Goal: Task Accomplishment & Management: Complete application form

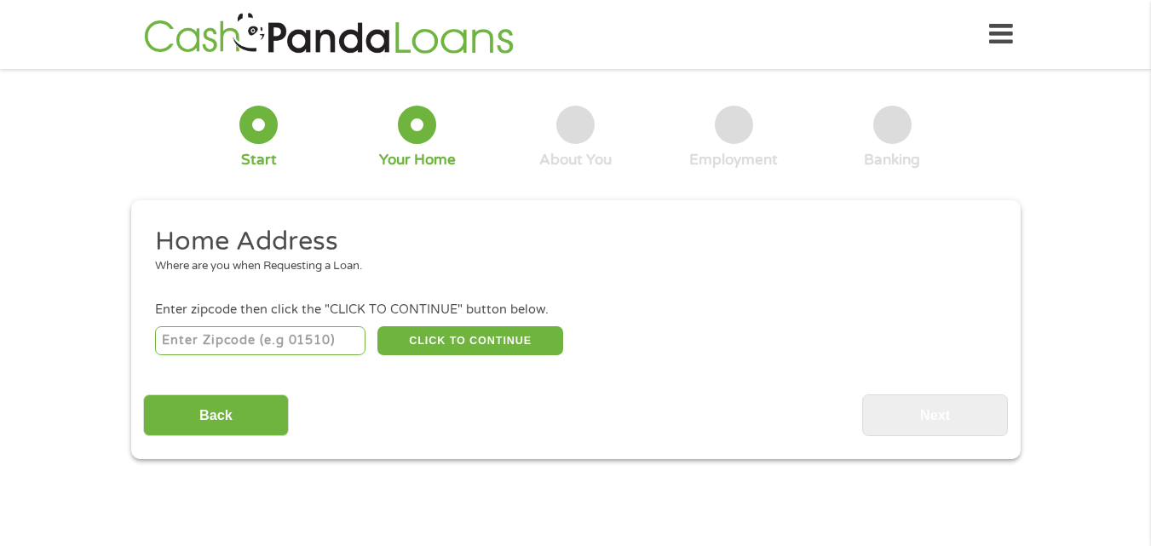
click at [190, 342] on input "number" at bounding box center [260, 340] width 210 height 29
type input "07305"
click at [495, 336] on button "CLICK TO CONTINUE" at bounding box center [470, 340] width 186 height 29
type input "07305"
type input "[GEOGRAPHIC_DATA]"
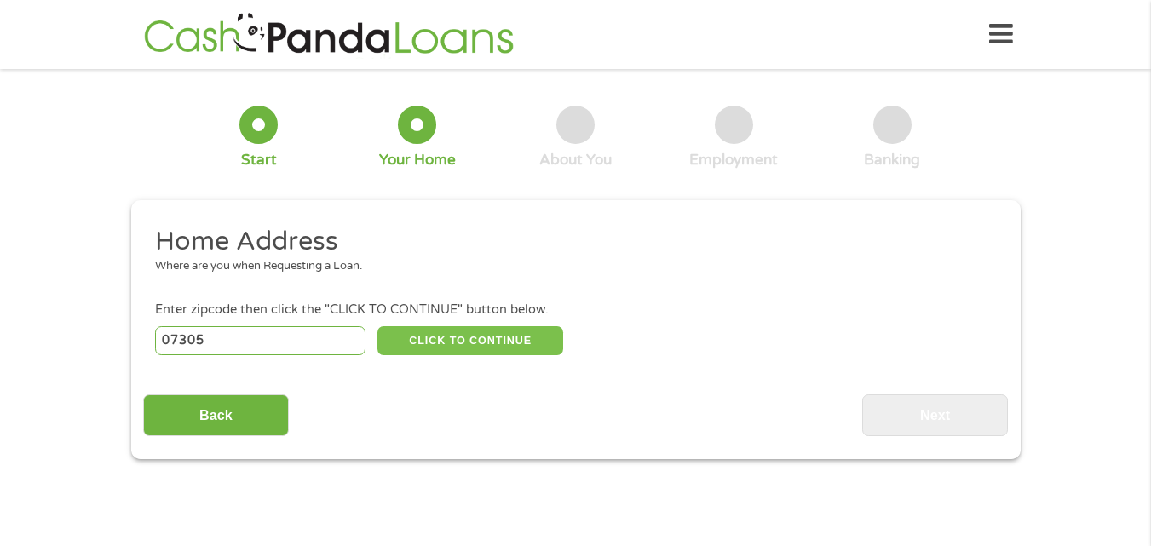
select select "[US_STATE]"
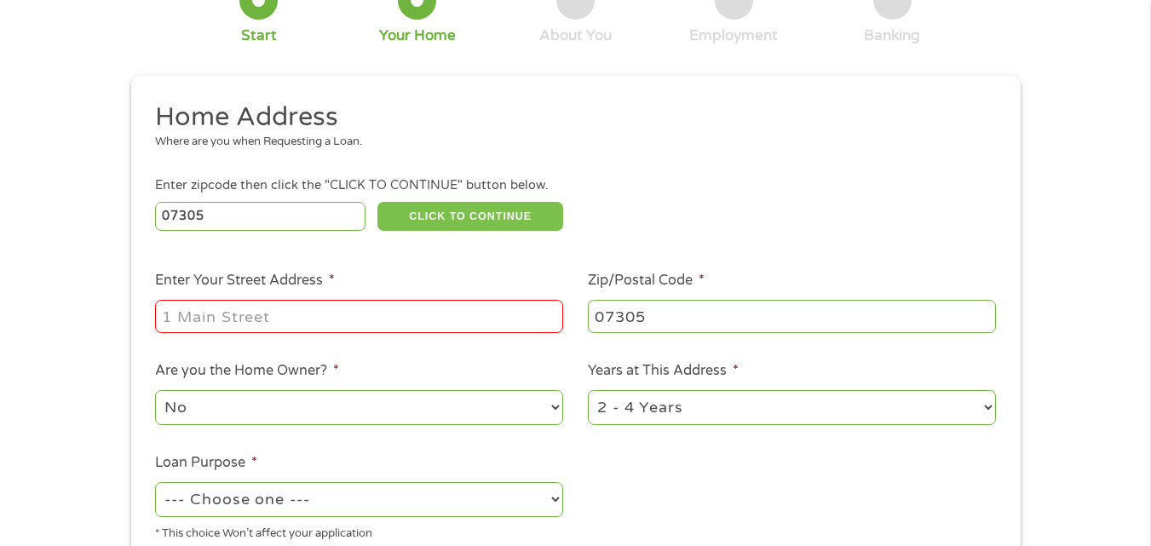
scroll to position [168, 0]
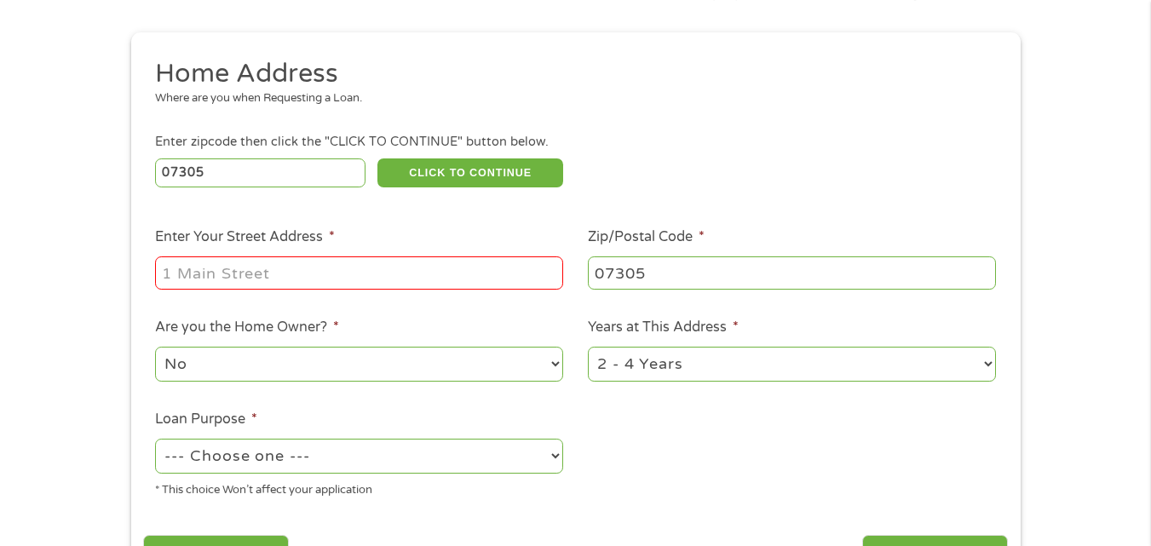
click at [200, 278] on input "Enter Your Street Address *" at bounding box center [359, 272] width 408 height 32
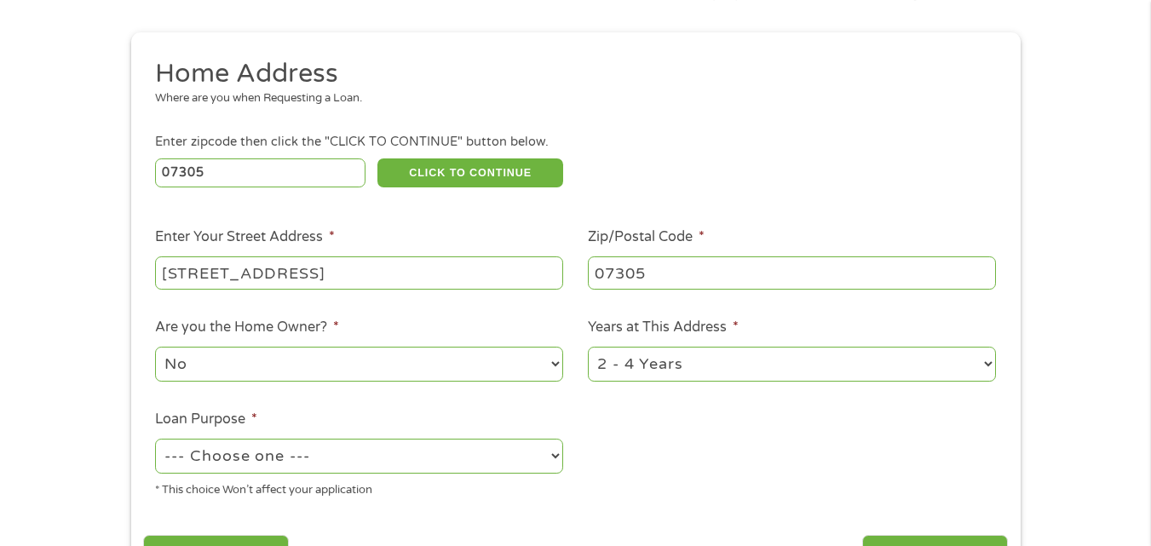
type input "[STREET_ADDRESS]"
click at [987, 370] on select "1 Year or less 1 - 2 Years 2 - 4 Years Over 4 Years" at bounding box center [792, 364] width 408 height 35
select select "24months"
click at [588, 347] on select "1 Year or less 1 - 2 Years 2 - 4 Years Over 4 Years" at bounding box center [792, 364] width 408 height 35
click at [544, 467] on select "--- Choose one --- Pay Bills Debt Consolidation Home Improvement Major Purchase…" at bounding box center [359, 456] width 408 height 35
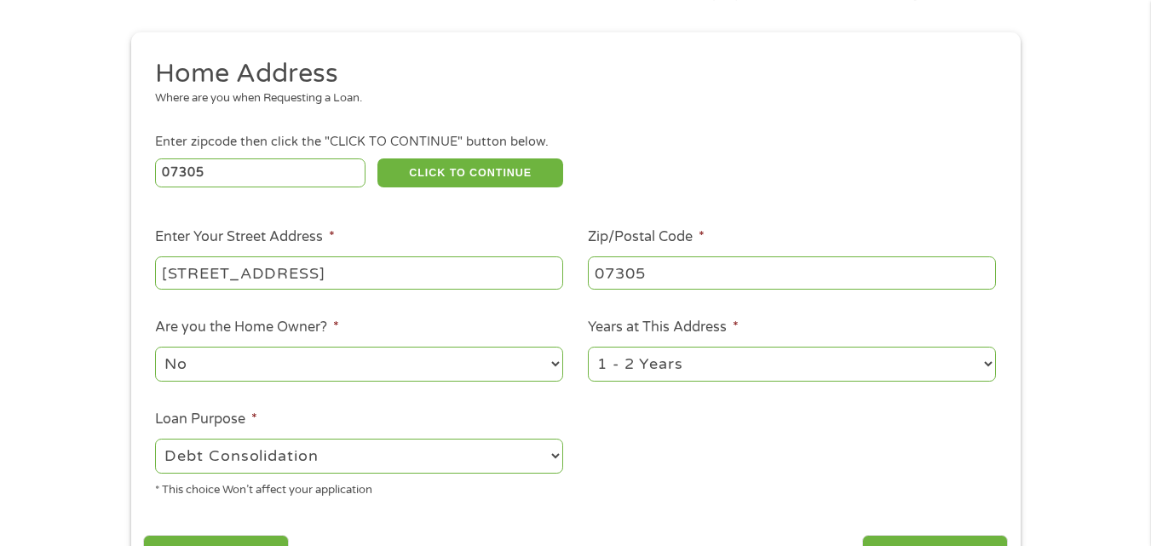
click at [155, 439] on select "--- Choose one --- Pay Bills Debt Consolidation Home Improvement Major Purchase…" at bounding box center [359, 456] width 408 height 35
click at [547, 464] on select "--- Choose one --- Pay Bills Debt Consolidation Home Improvement Major Purchase…" at bounding box center [359, 456] width 408 height 35
click at [155, 439] on select "--- Choose one --- Pay Bills Debt Consolidation Home Improvement Major Purchase…" at bounding box center [359, 456] width 408 height 35
click at [547, 461] on select "--- Choose one --- Pay Bills Debt Consolidation Home Improvement Major Purchase…" at bounding box center [359, 456] width 408 height 35
select select "paybills"
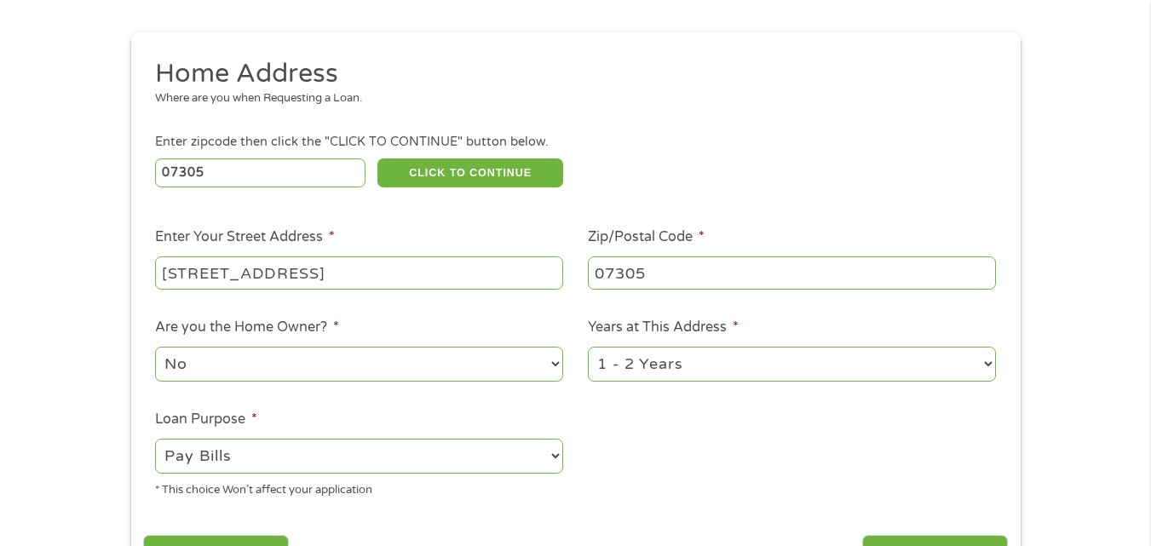
click at [155, 439] on select "--- Choose one --- Pay Bills Debt Consolidation Home Improvement Major Purchase…" at bounding box center [359, 456] width 408 height 35
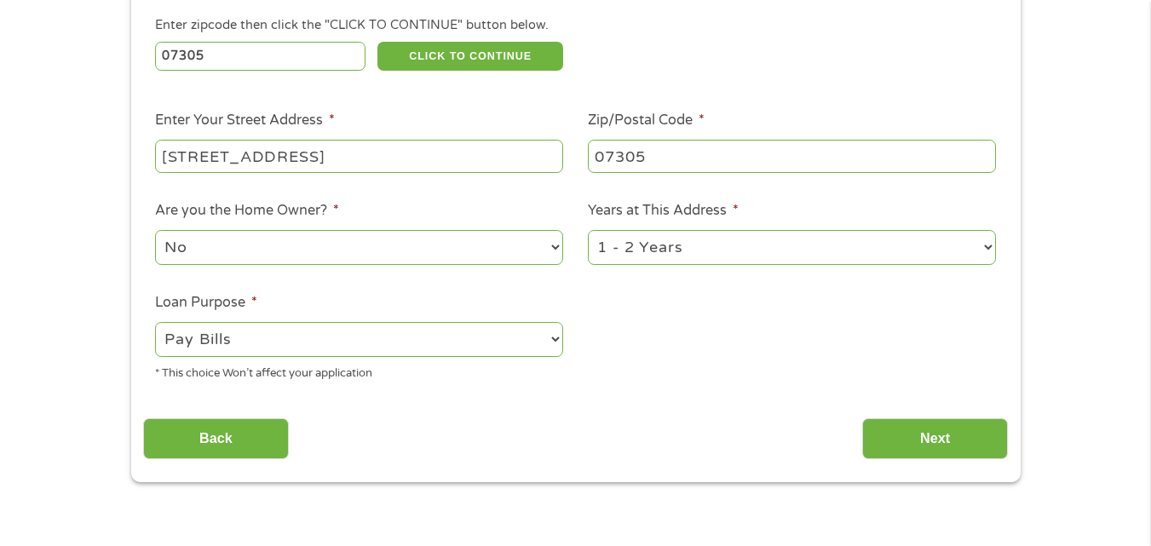
scroll to position [298, 0]
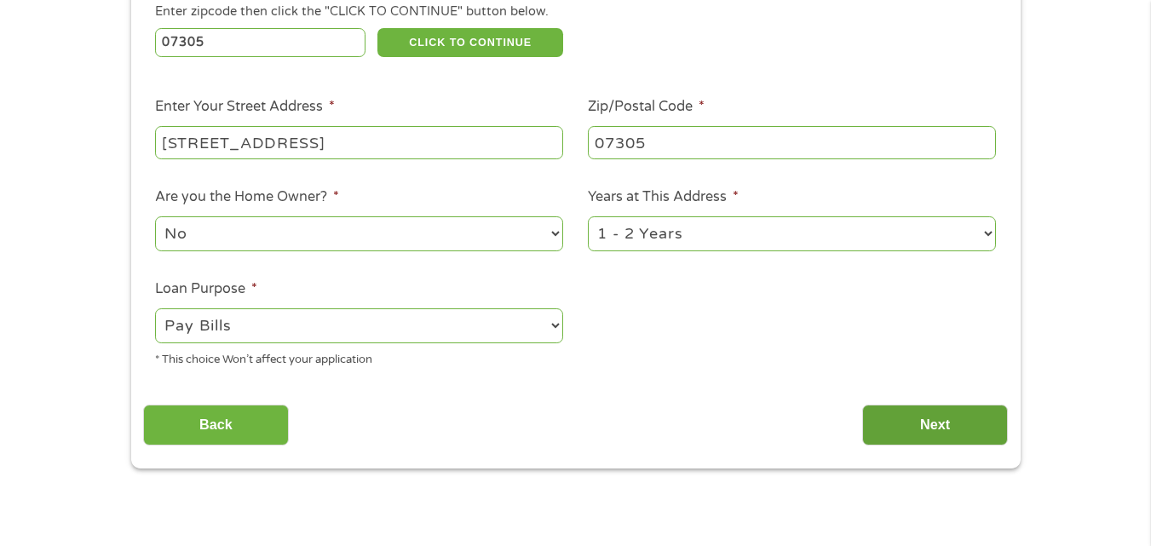
click at [957, 422] on input "Next" at bounding box center [935, 426] width 146 height 42
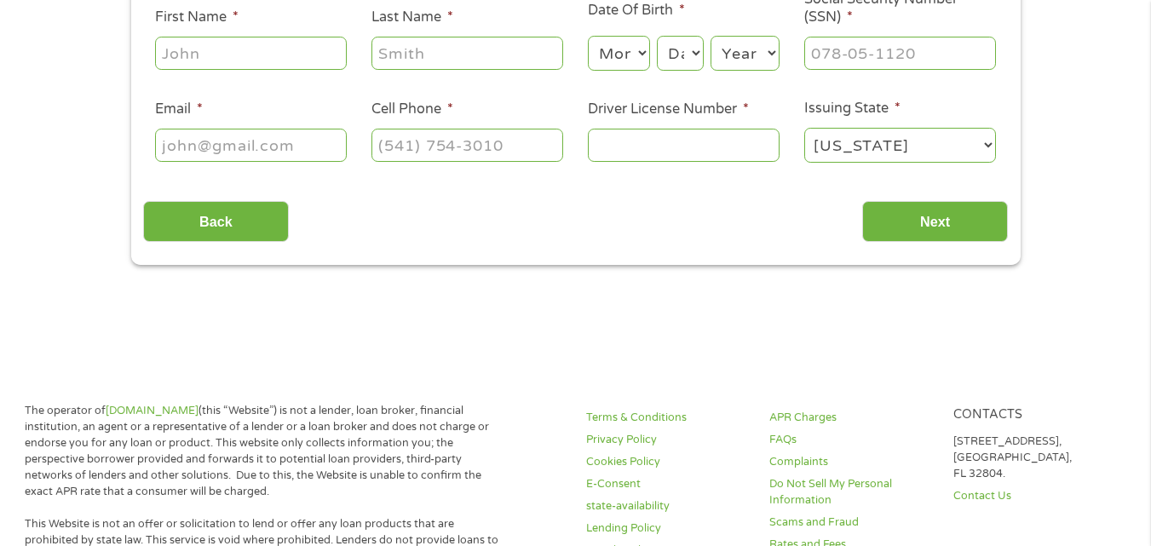
scroll to position [0, 0]
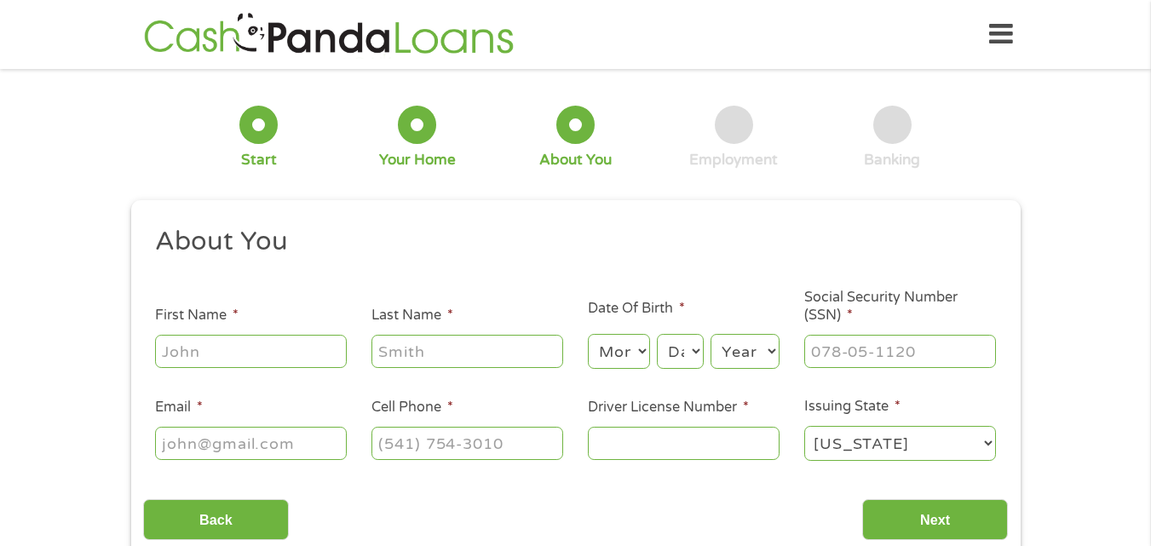
click at [191, 353] on input "First Name *" at bounding box center [251, 351] width 192 height 32
type input "[PERSON_NAME]"
click at [433, 354] on input "Last Name *" at bounding box center [467, 351] width 192 height 32
type input "[PERSON_NAME]"
click at [629, 354] on select "Month 1 2 3 4 5 6 7 8 9 10 11 12" at bounding box center [619, 351] width 62 height 35
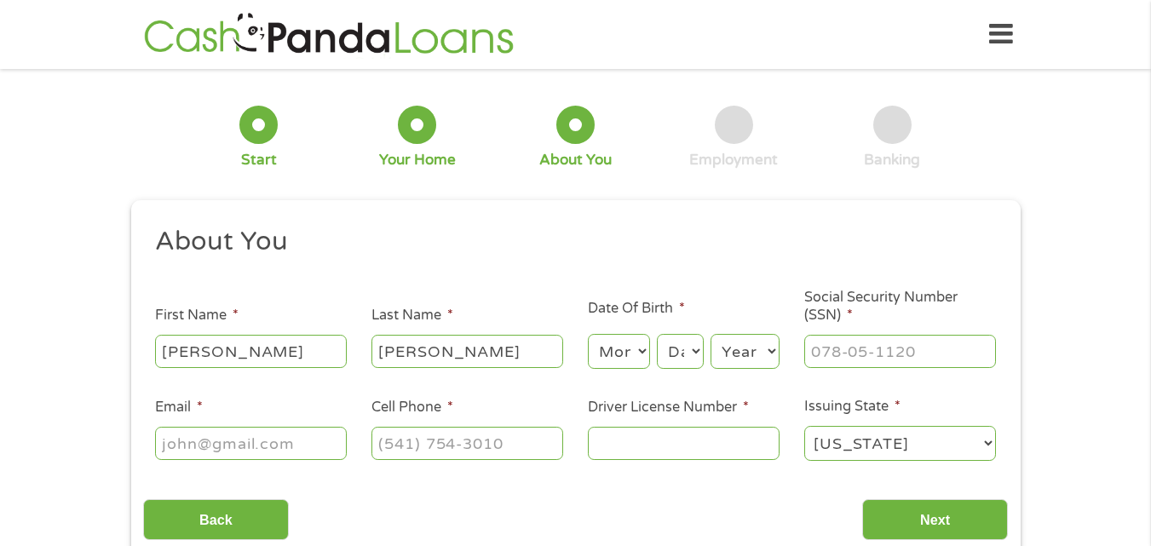
select select "6"
click at [588, 334] on select "Month 1 2 3 4 5 6 7 8 9 10 11 12" at bounding box center [619, 351] width 62 height 35
click at [692, 358] on select "Day 1 2 3 4 5 6 7 8 9 10 11 12 13 14 15 16 17 18 19 20 21 22 23 24 25 26 27 28 …" at bounding box center [680, 351] width 46 height 35
select select "30"
click at [657, 334] on select "Day 1 2 3 4 5 6 7 8 9 10 11 12 13 14 15 16 17 18 19 20 21 22 23 24 25 26 27 28 …" at bounding box center [680, 351] width 46 height 35
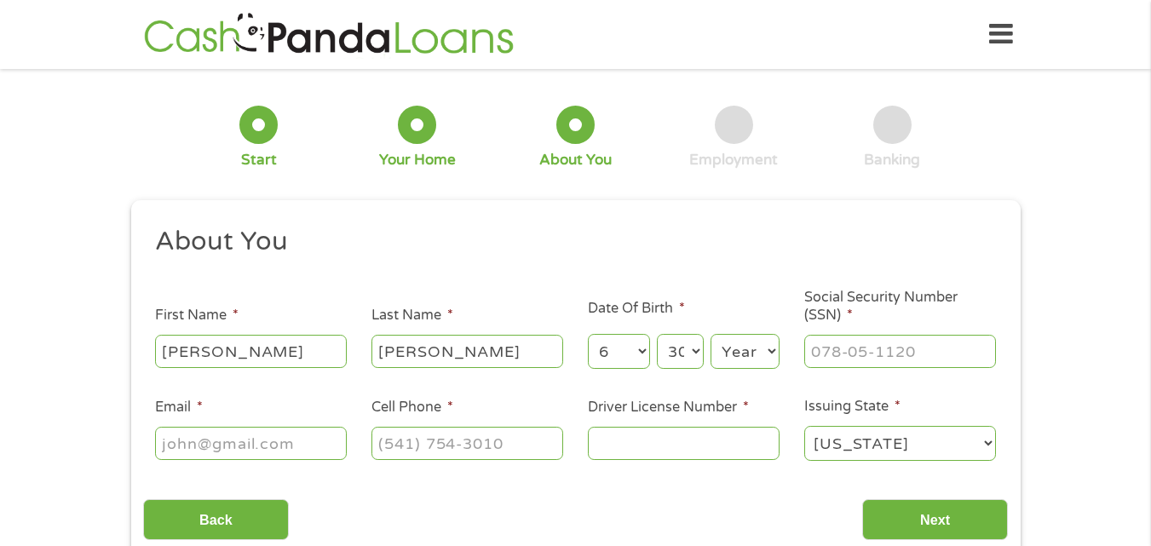
click at [759, 357] on select "Year [DATE] 2006 2005 2004 2003 2002 2001 2000 1999 1998 1997 1996 1995 1994 19…" at bounding box center [744, 351] width 69 height 35
select select "1988"
click at [710, 334] on select "Year [DATE] 2006 2005 2004 2003 2002 2001 2000 1999 1998 1997 1996 1995 1994 19…" at bounding box center [744, 351] width 69 height 35
click at [862, 350] on input "Social Security Number (SSN) *" at bounding box center [900, 351] width 192 height 32
type input "149-84-8166"
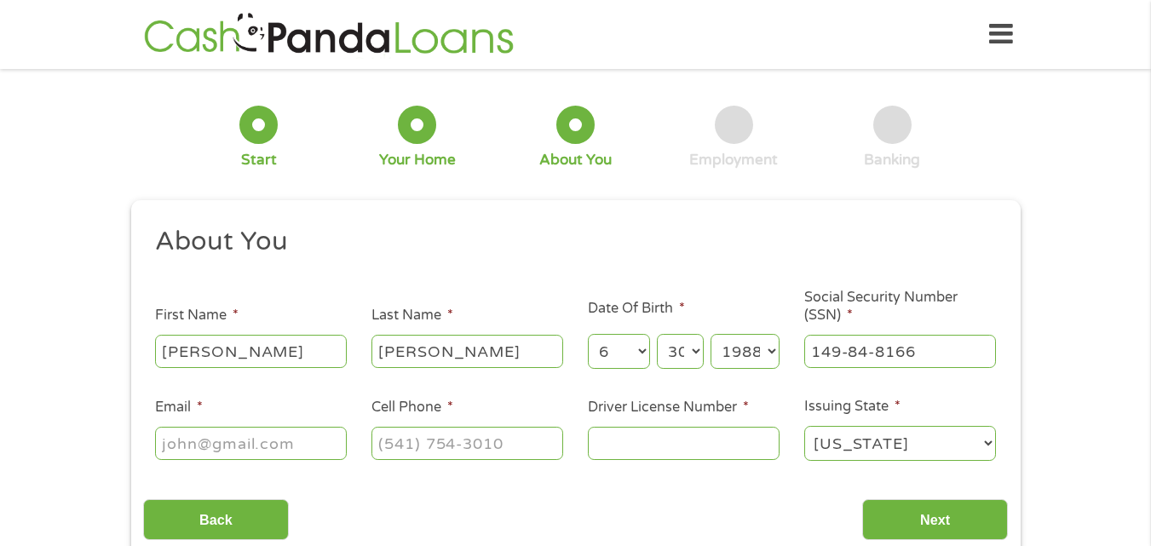
click at [217, 437] on input "Email *" at bounding box center [251, 443] width 192 height 32
type input "[EMAIL_ADDRESS][DOMAIN_NAME]"
click at [440, 448] on input "Cell Phone *" at bounding box center [467, 443] width 192 height 32
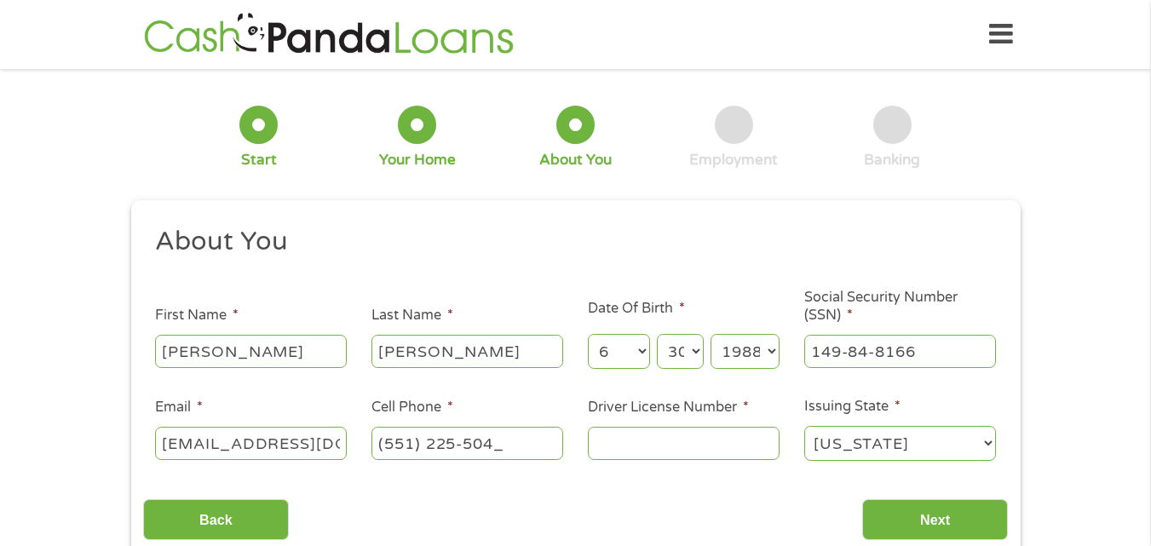
type input "[PHONE_NUMBER]"
click at [645, 451] on input "Driver License Number *" at bounding box center [684, 443] width 192 height 32
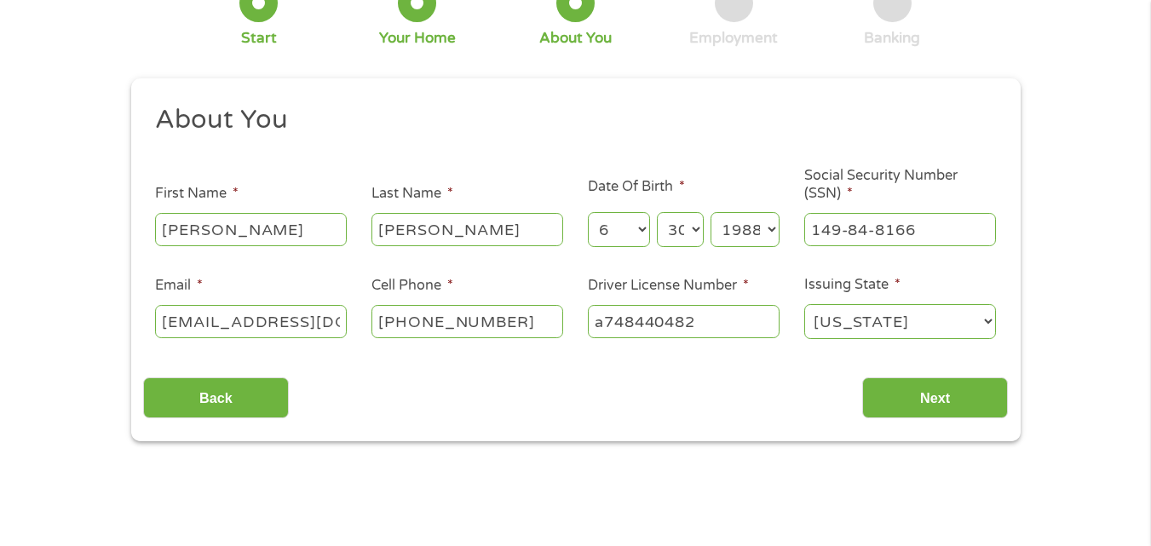
scroll to position [134, 0]
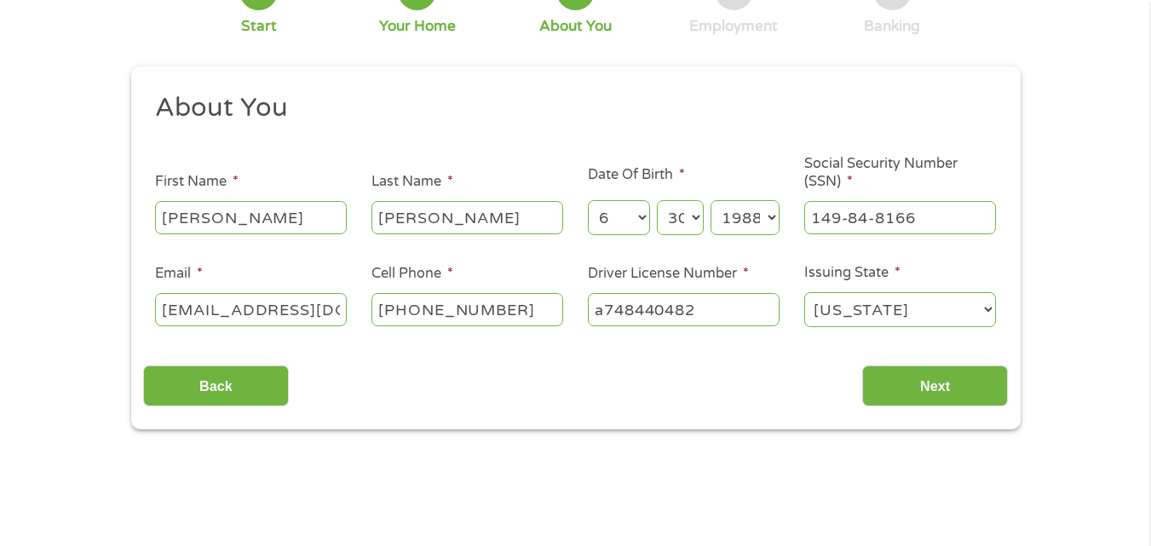
type input "a748440482"
click at [952, 378] on input "Next" at bounding box center [935, 386] width 146 height 42
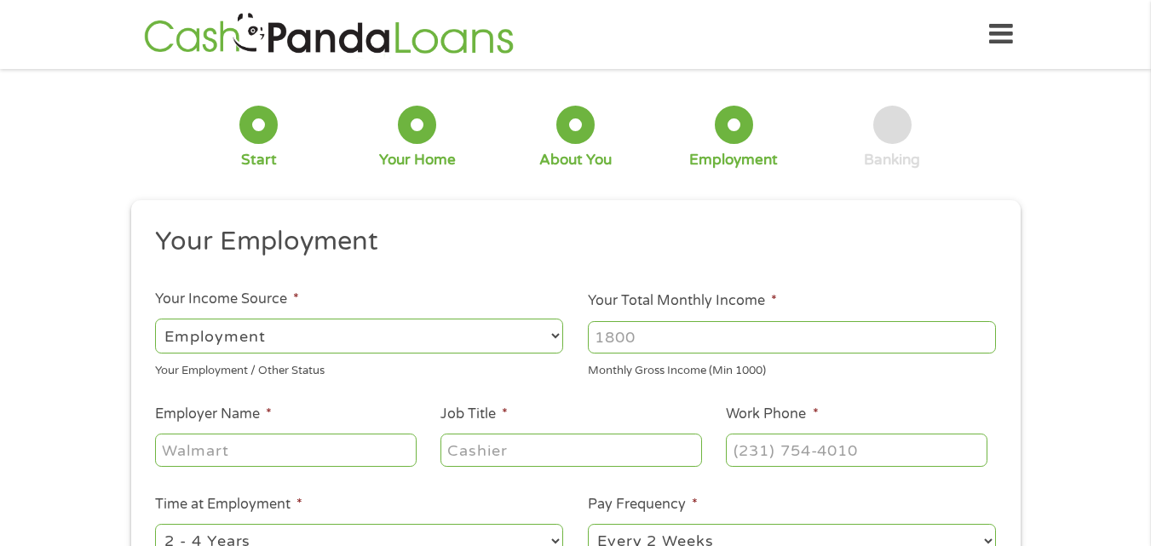
scroll to position [7, 7]
click at [669, 345] on input "Your Total Monthly Income *" at bounding box center [792, 337] width 408 height 32
type input "4500"
click at [238, 347] on select "--- Choose one --- Employment [DEMOGRAPHIC_DATA] Benefits" at bounding box center [359, 336] width 408 height 35
click at [508, 337] on select "--- Choose one --- Employment [DEMOGRAPHIC_DATA] Benefits" at bounding box center [359, 336] width 408 height 35
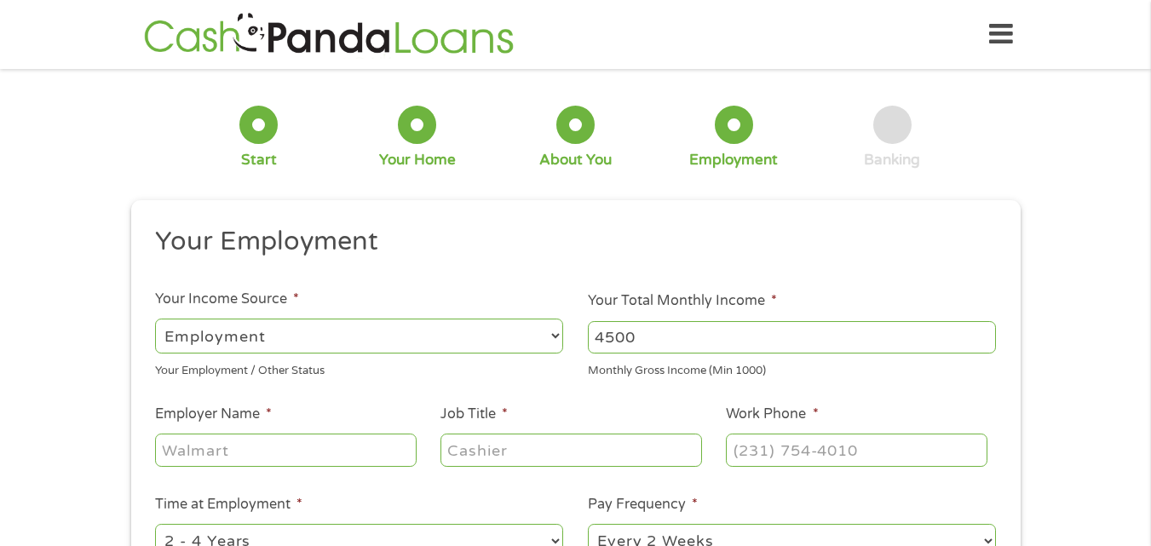
click at [553, 335] on select "--- Choose one --- Employment [DEMOGRAPHIC_DATA] Benefits" at bounding box center [359, 336] width 408 height 35
click at [635, 227] on h2 "Your Employment" at bounding box center [569, 242] width 828 height 34
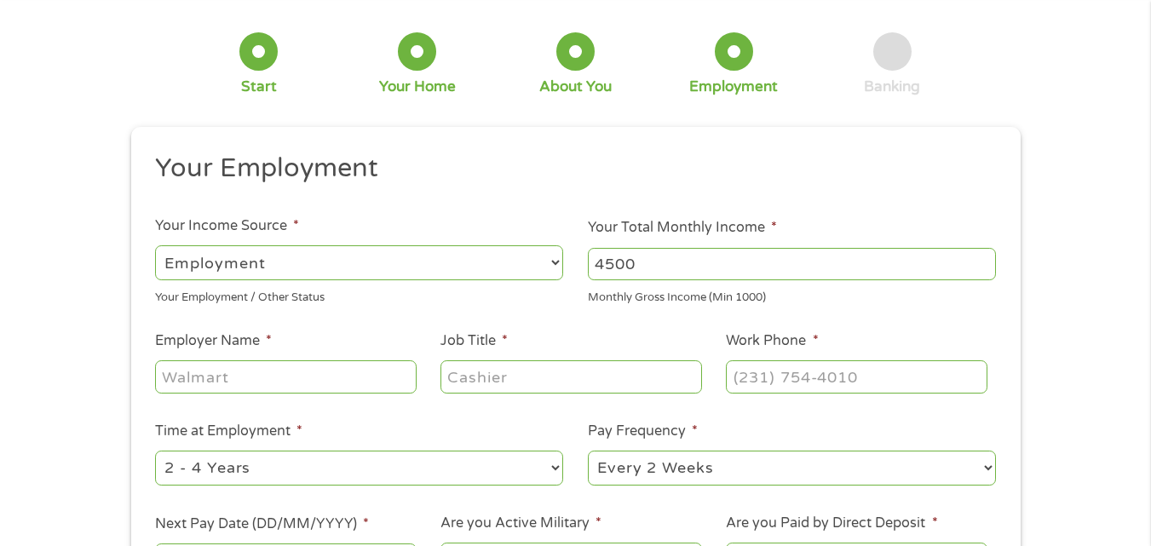
scroll to position [79, 0]
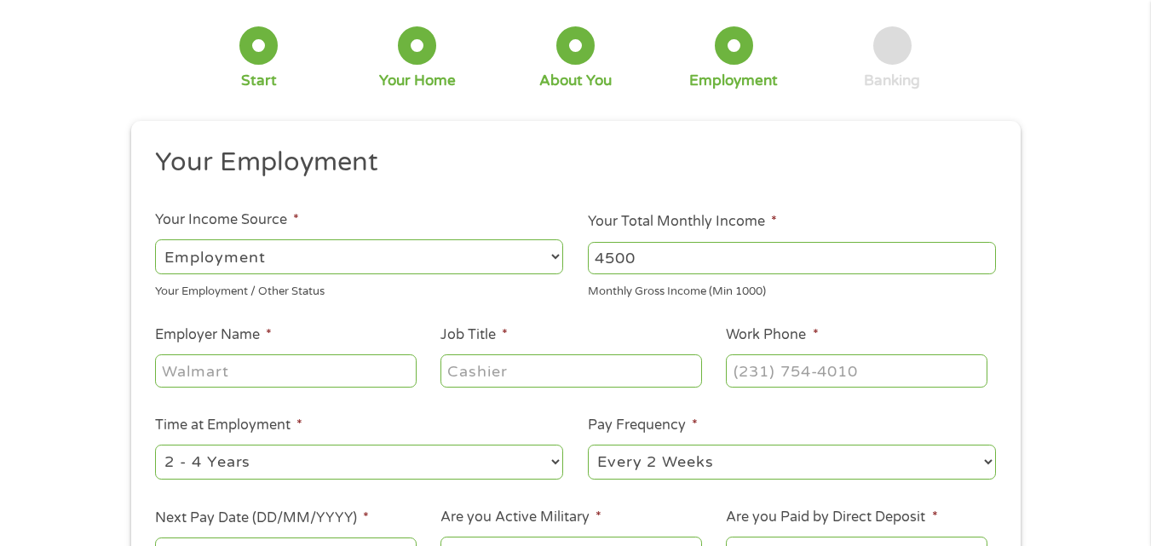
click at [491, 376] on input "Job Title *" at bounding box center [570, 370] width 261 height 32
type input "driver"
click at [202, 377] on input "Employer Name *" at bounding box center [285, 370] width 261 height 32
type input "first transit"
click at [777, 373] on input "Work Phone *" at bounding box center [856, 370] width 261 height 32
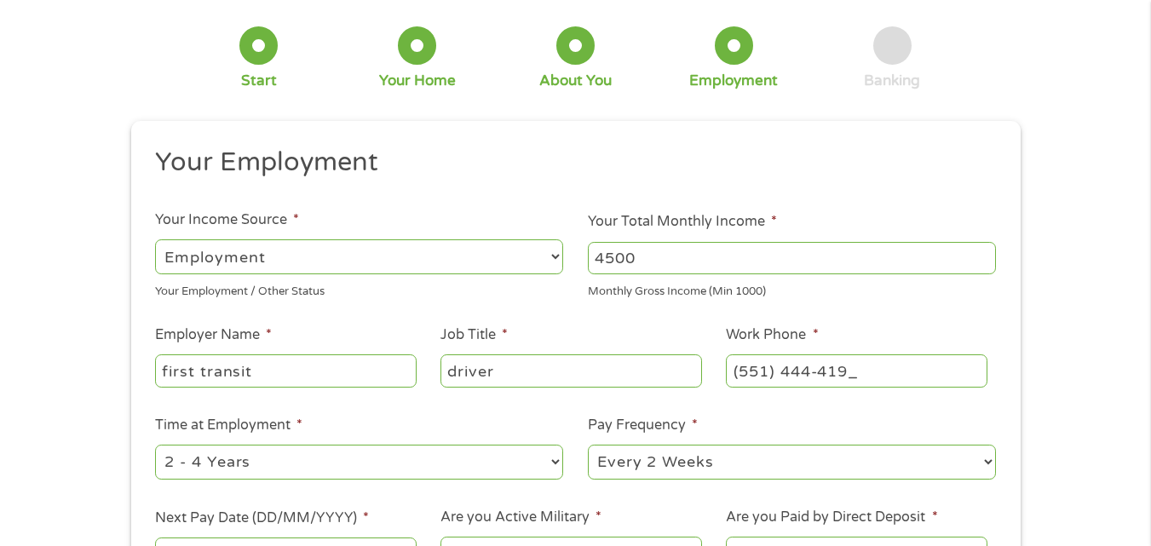
type input "[PHONE_NUMBER]"
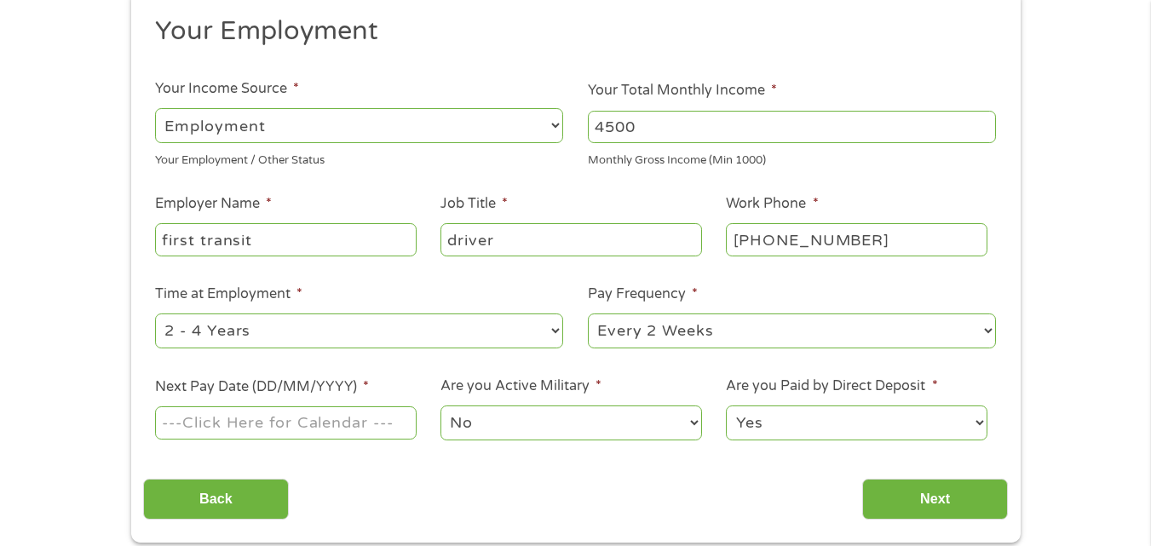
scroll to position [215, 0]
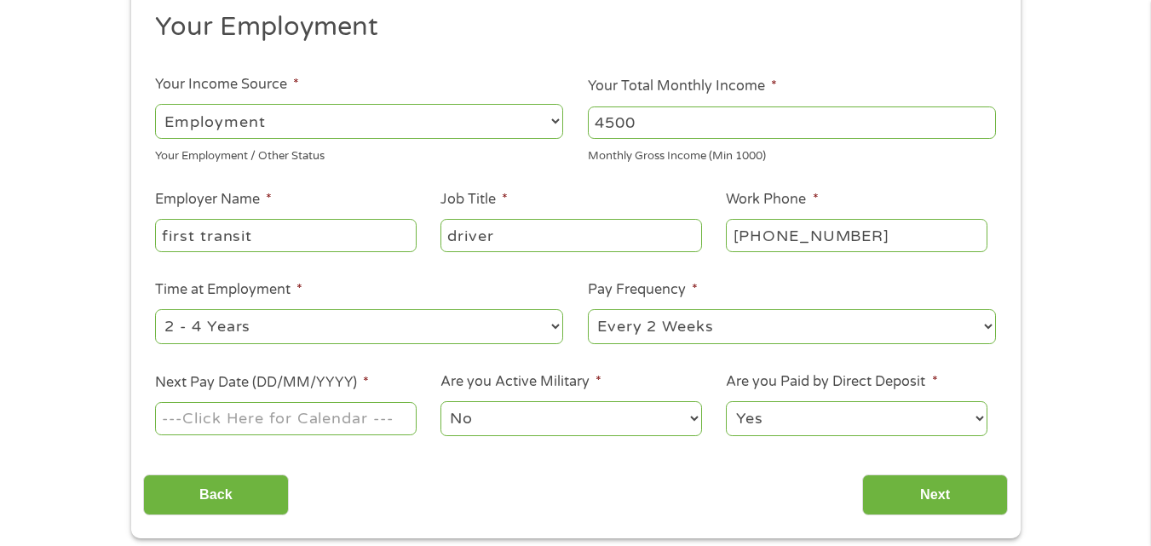
click at [991, 323] on select "--- Choose one --- Every 2 Weeks Every Week Monthly Semi-Monthly" at bounding box center [792, 326] width 408 height 35
select select "weekly"
click at [588, 309] on select "--- Choose one --- Every 2 Weeks Every Week Monthly Semi-Monthly" at bounding box center [792, 326] width 408 height 35
click at [375, 421] on input "Next Pay Date (DD/MM/YYYY) *" at bounding box center [285, 418] width 261 height 32
click at [290, 427] on input "[DATE]" at bounding box center [285, 418] width 261 height 32
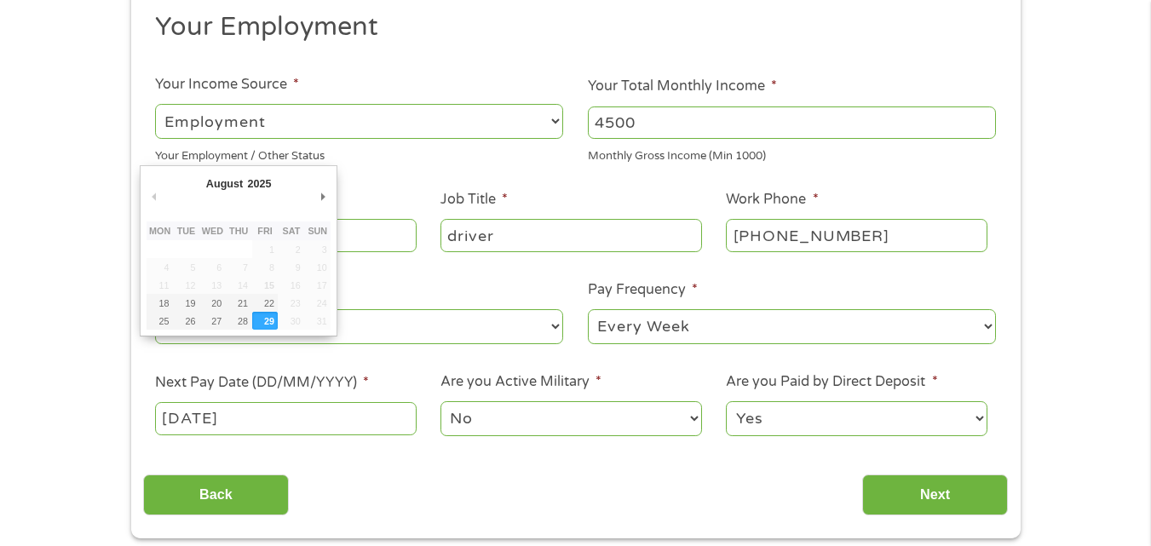
type input "[DATE]"
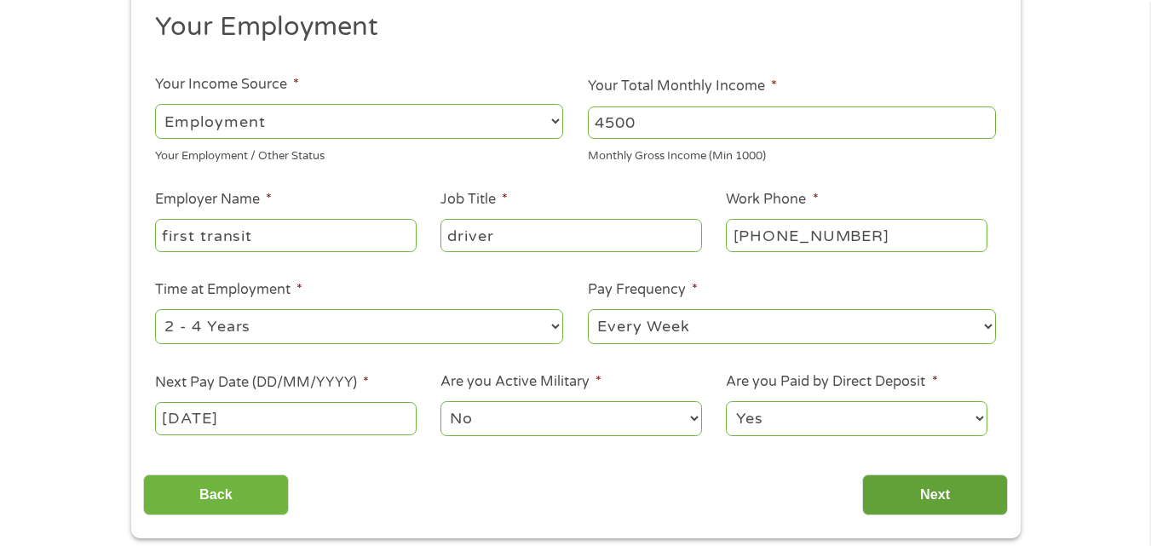
click at [971, 497] on input "Next" at bounding box center [935, 495] width 146 height 42
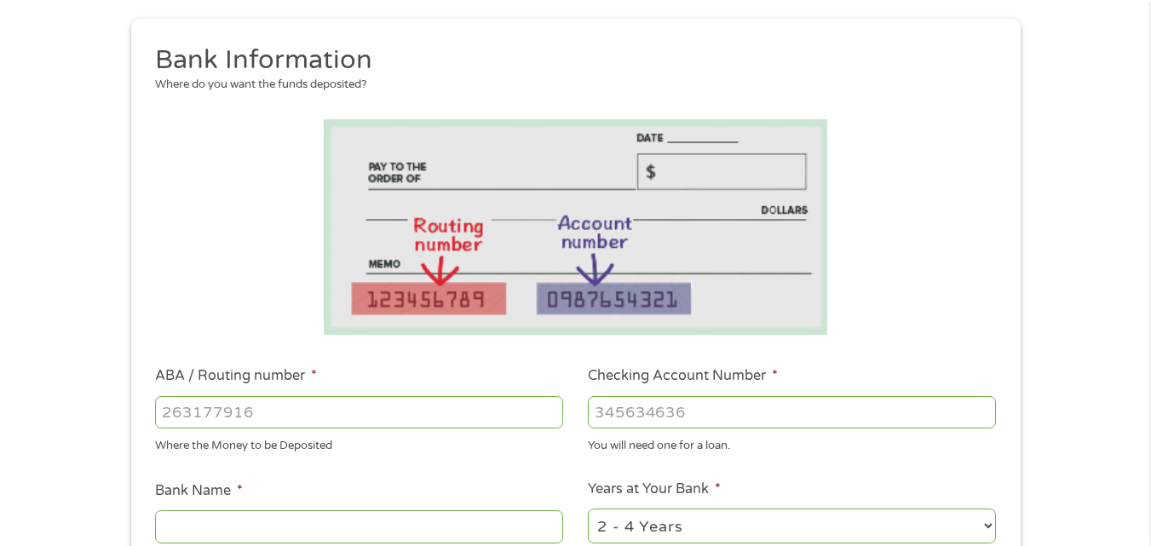
scroll to position [182, 0]
click at [303, 411] on input "ABA / Routing number *" at bounding box center [359, 411] width 408 height 32
type input "221276118"
type input "LIBERTY SVGS FED C U"
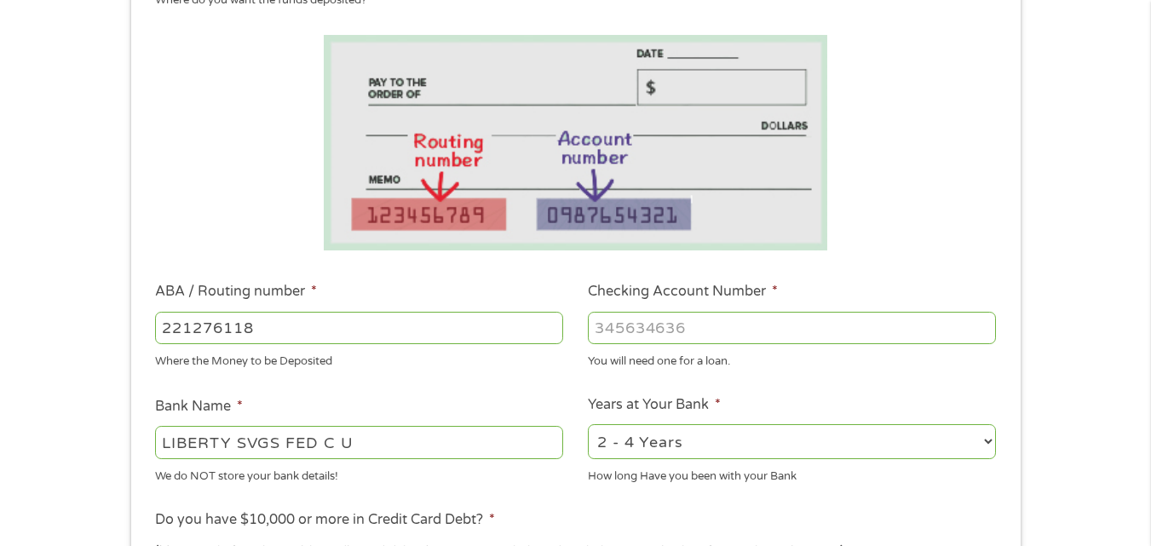
scroll to position [270, 0]
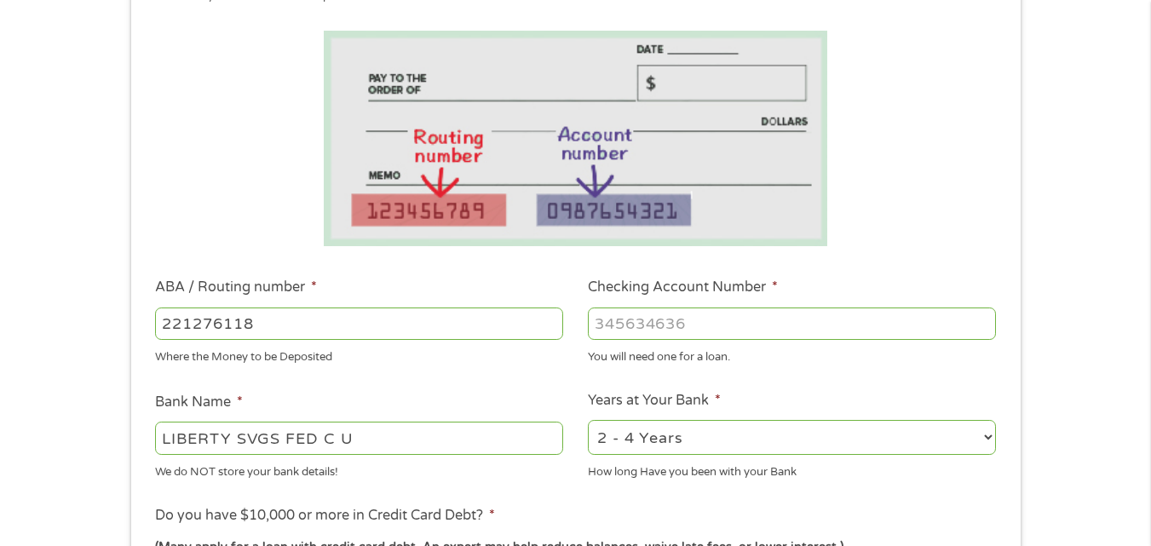
type input "221276118"
click at [641, 324] on input "Checking Account Number *" at bounding box center [792, 323] width 408 height 32
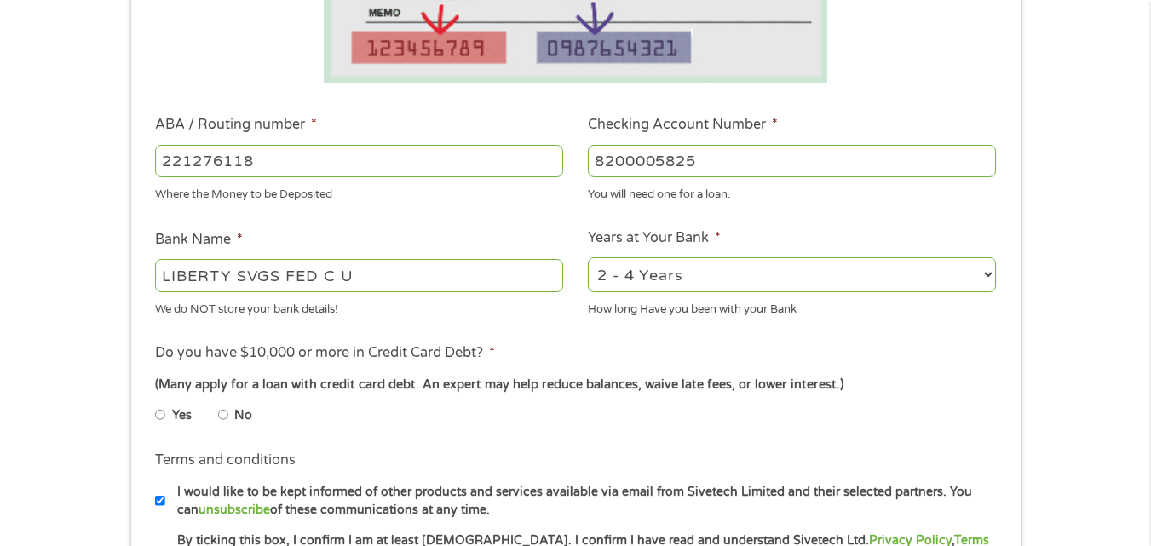
scroll to position [436, 0]
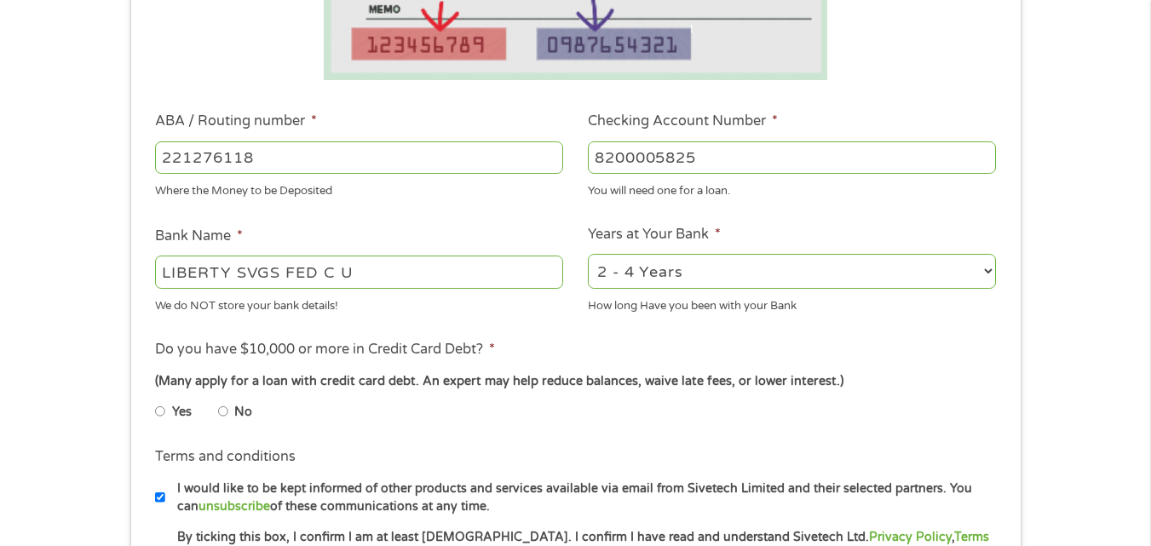
type input "8200005825"
click at [223, 412] on input "No" at bounding box center [223, 411] width 10 height 27
radio input "true"
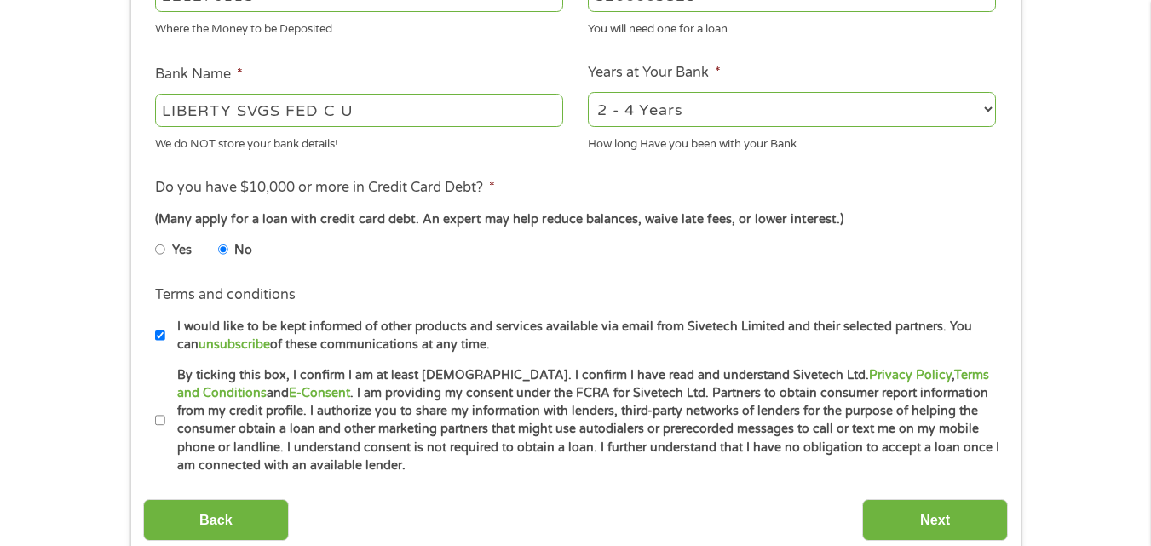
scroll to position [626, 0]
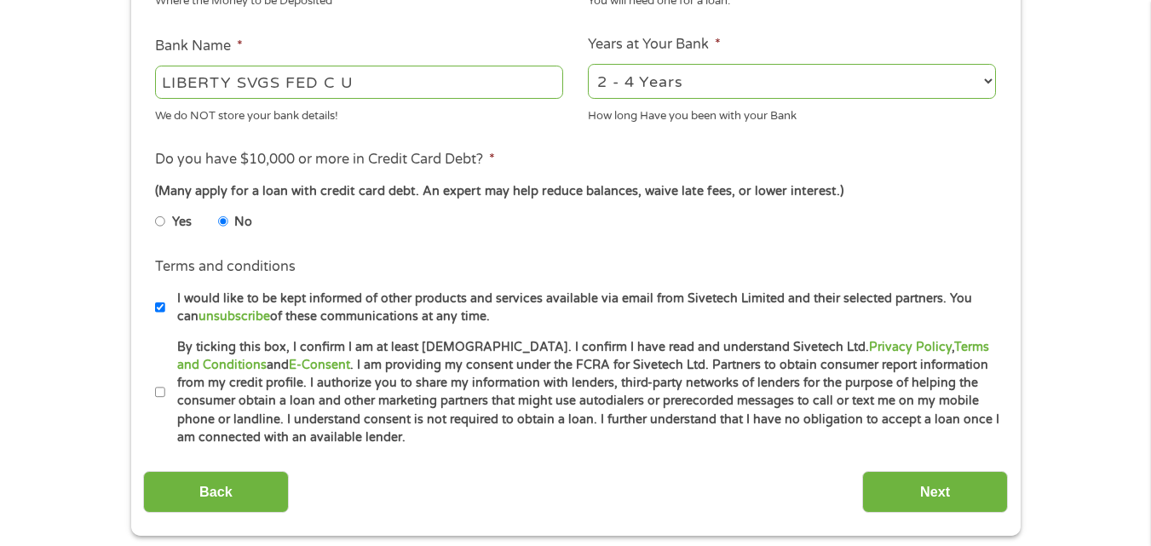
click at [156, 398] on input "By ticking this box, I confirm I am at least [DEMOGRAPHIC_DATA]. I confirm I ha…" at bounding box center [160, 392] width 10 height 27
checkbox input "true"
click at [925, 482] on input "Next" at bounding box center [935, 492] width 146 height 42
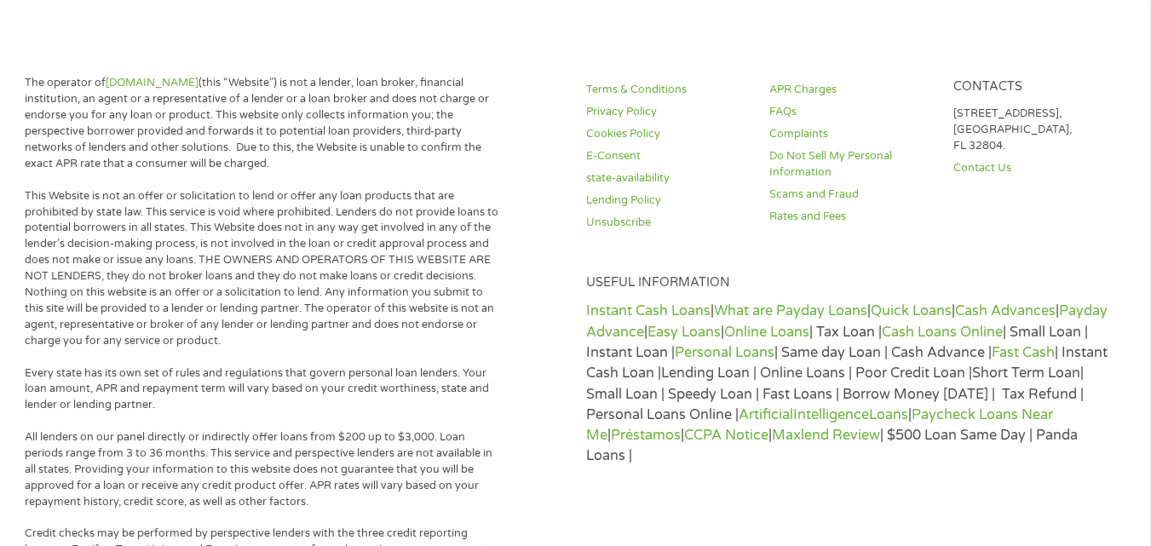
scroll to position [0, 0]
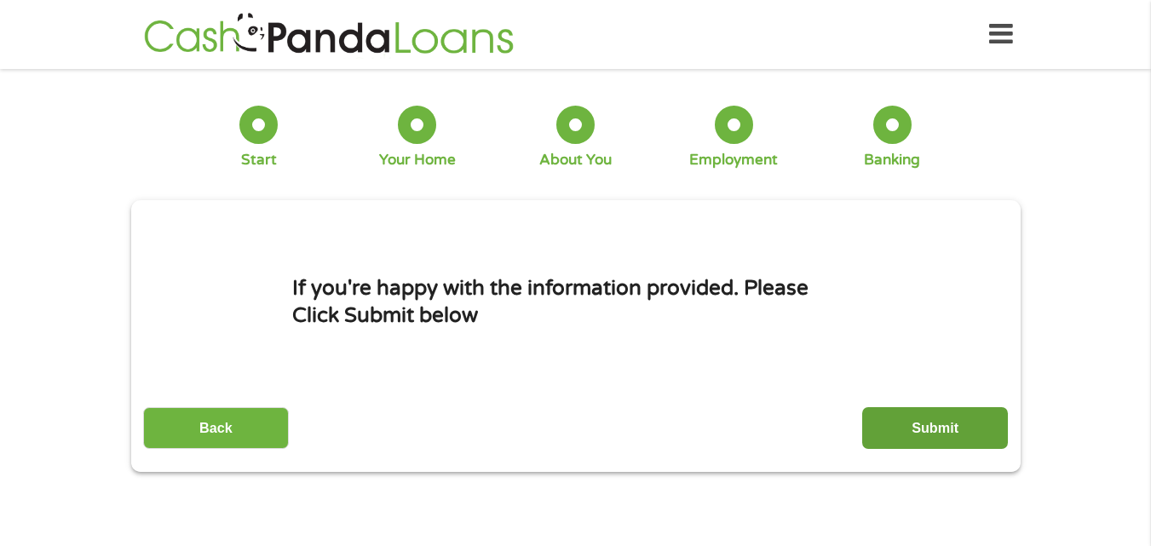
click at [948, 439] on input "Submit" at bounding box center [935, 428] width 146 height 42
